Goal: Task Accomplishment & Management: Use online tool/utility

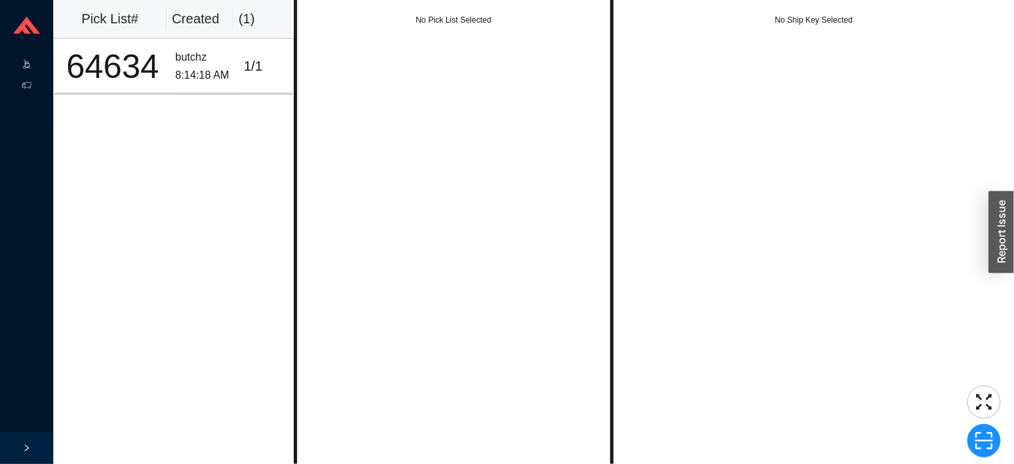
click at [27, 68] on icon at bounding box center [27, 68] width 5 height 1
click at [101, 60] on link "Start Pick" at bounding box center [84, 64] width 34 height 9
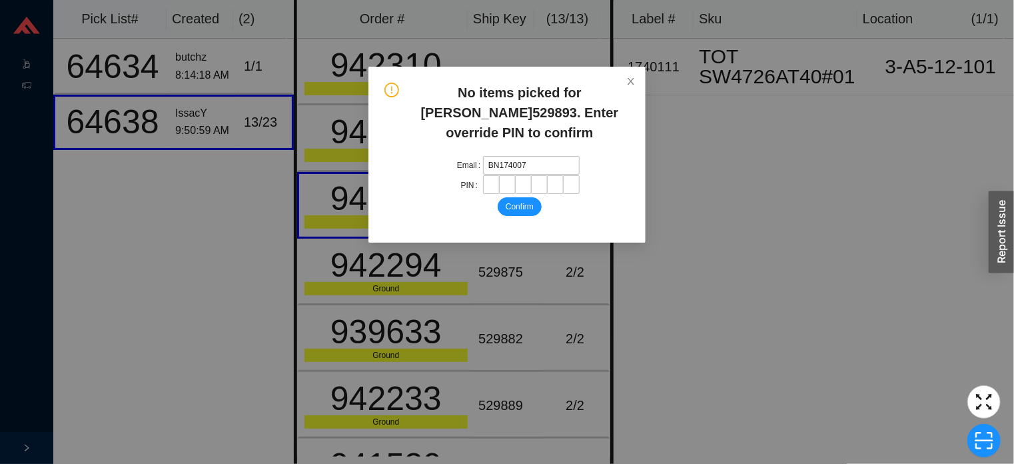
type input "BN1740070"
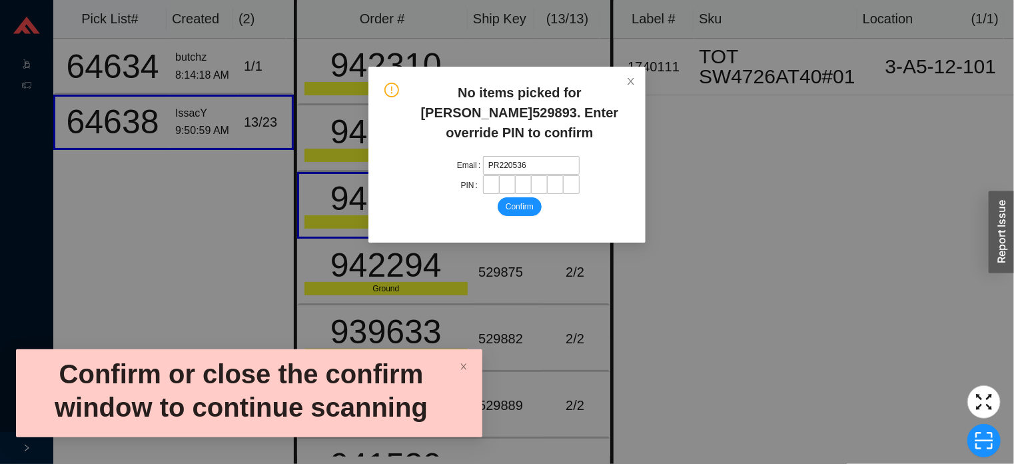
type input "PR2205368"
click at [644, 73] on span "Close" at bounding box center [630, 81] width 29 height 29
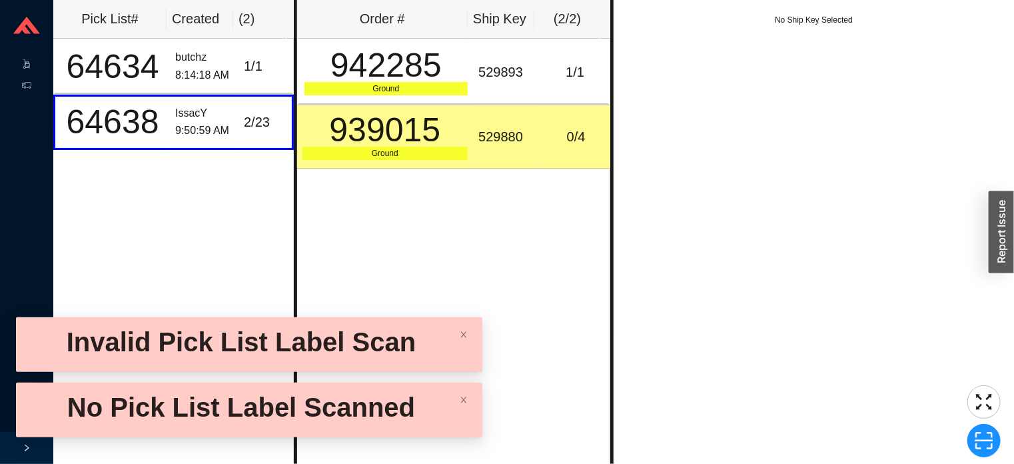
click at [27, 64] on icon ".warehouse-cart-packages-a{fill:none;stroke:currentColor;stroke-linecap:round;s…" at bounding box center [26, 63] width 9 height 9
click at [101, 63] on link "Start Pick" at bounding box center [84, 64] width 34 height 9
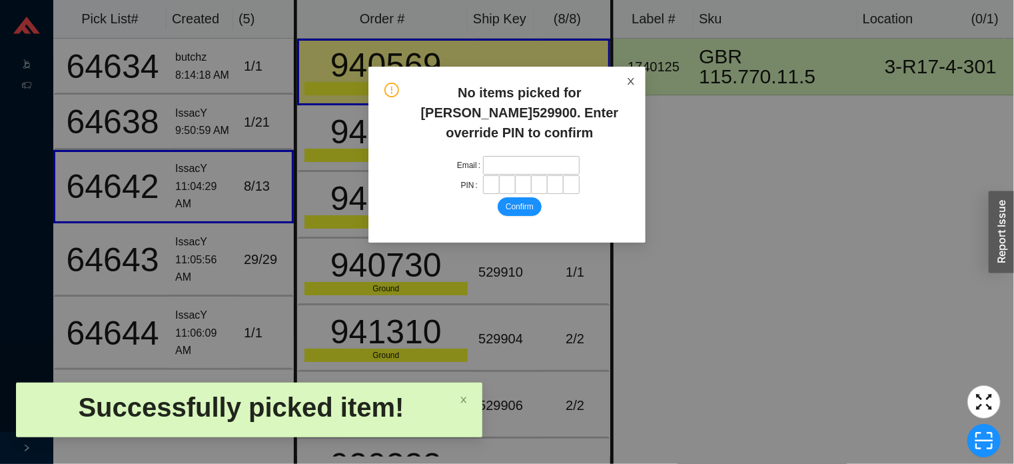
click at [630, 83] on icon "close" at bounding box center [630, 81] width 9 height 9
